Goal: Find specific page/section: Find specific page/section

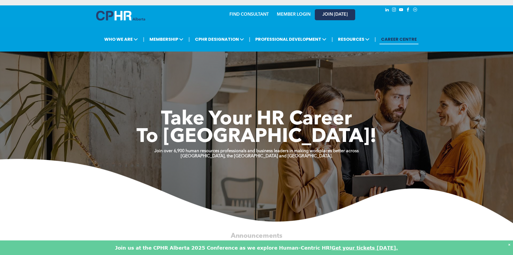
click at [333, 14] on span "JOIN [DATE]" at bounding box center [334, 14] width 25 height 5
click at [294, 13] on link "MEMBER LOGIN" at bounding box center [294, 14] width 34 height 4
click at [287, 13] on link "MEMBER LOGIN" at bounding box center [294, 14] width 34 height 4
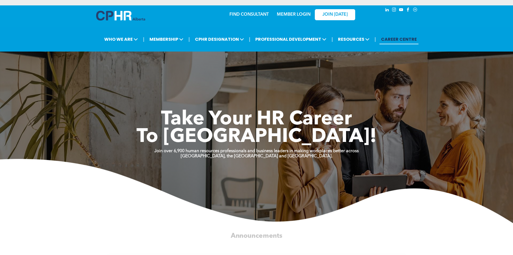
click at [294, 17] on link "MEMBER LOGIN" at bounding box center [294, 14] width 34 height 4
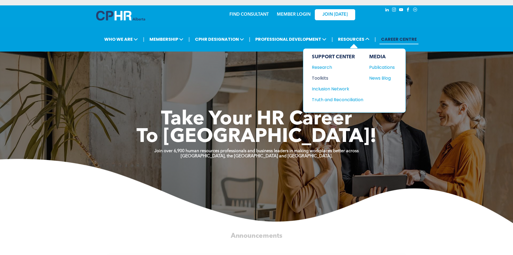
click at [322, 78] on div "Toolkits" at bounding box center [335, 78] width 46 height 7
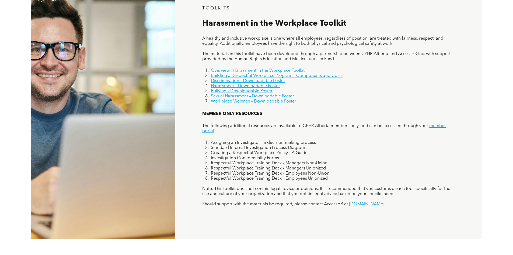
scroll to position [242, 0]
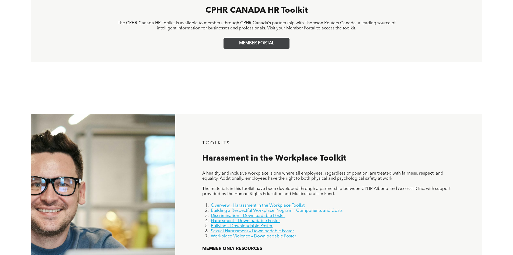
click at [259, 41] on span "MEMBER PORTAL" at bounding box center [256, 43] width 35 height 5
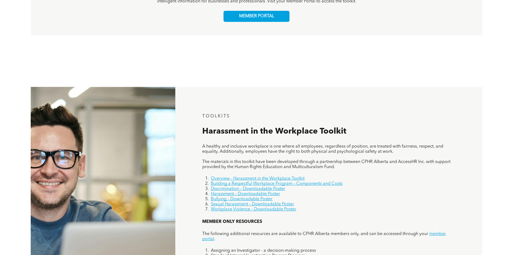
scroll to position [323, 0]
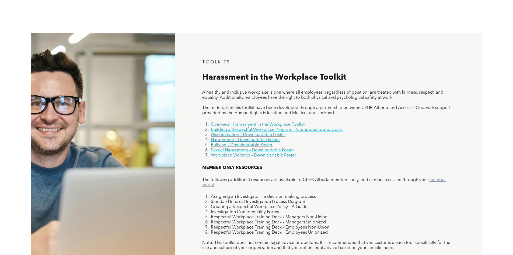
click at [439, 180] on link "member portal" at bounding box center [324, 181] width 244 height 9
click at [245, 123] on link "Overview - Harassment in the Workplace Toolkit" at bounding box center [258, 124] width 94 height 4
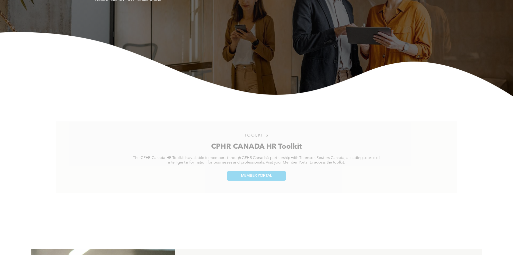
scroll to position [0, 0]
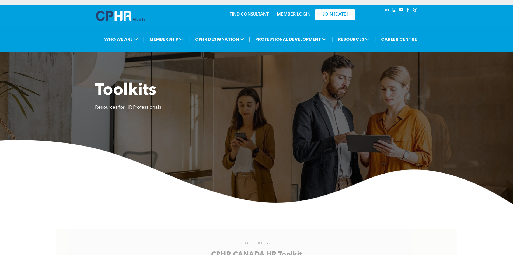
click at [293, 11] on div "MEMBER LOGIN" at bounding box center [293, 13] width 35 height 10
click at [294, 13] on link "MEMBER LOGIN" at bounding box center [294, 14] width 34 height 4
click at [295, 11] on div "MEMBER LOGIN" at bounding box center [293, 13] width 35 height 10
click at [294, 13] on link "MEMBER LOGIN" at bounding box center [294, 14] width 34 height 4
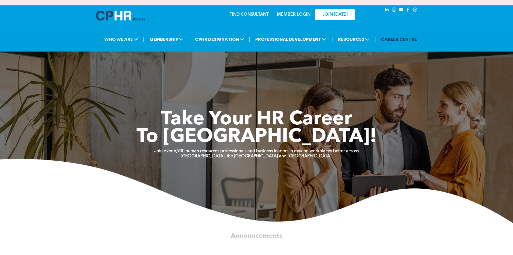
click at [301, 15] on link "MEMBER LOGIN" at bounding box center [294, 14] width 34 height 4
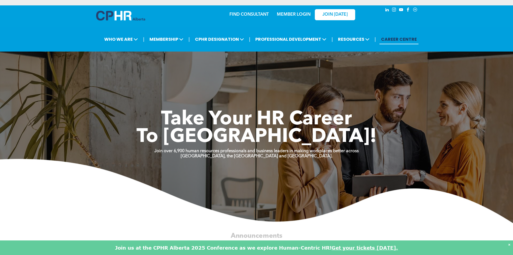
click at [286, 14] on link "MEMBER LOGIN" at bounding box center [294, 14] width 34 height 4
